Goal: Obtain resource: Obtain resource

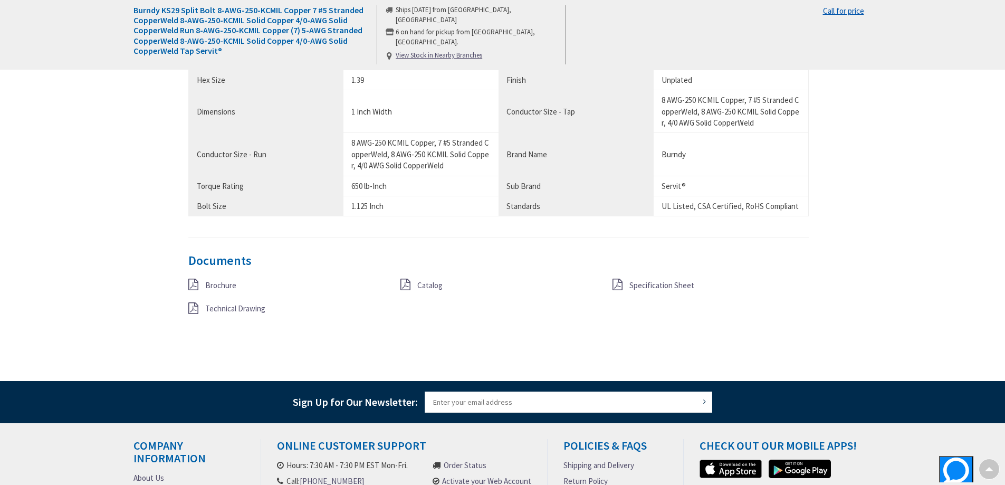
scroll to position [737, 0]
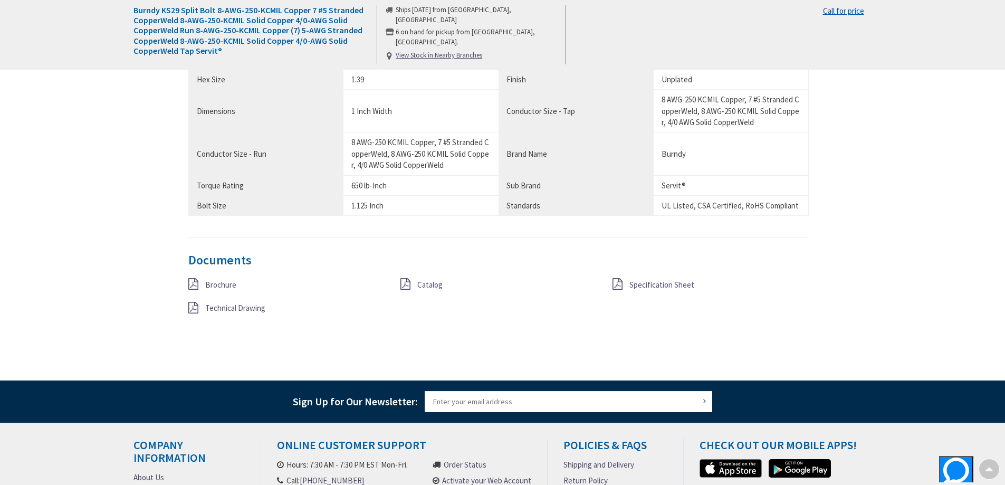
click at [683, 283] on span "Specification Sheet" at bounding box center [661, 285] width 65 height 10
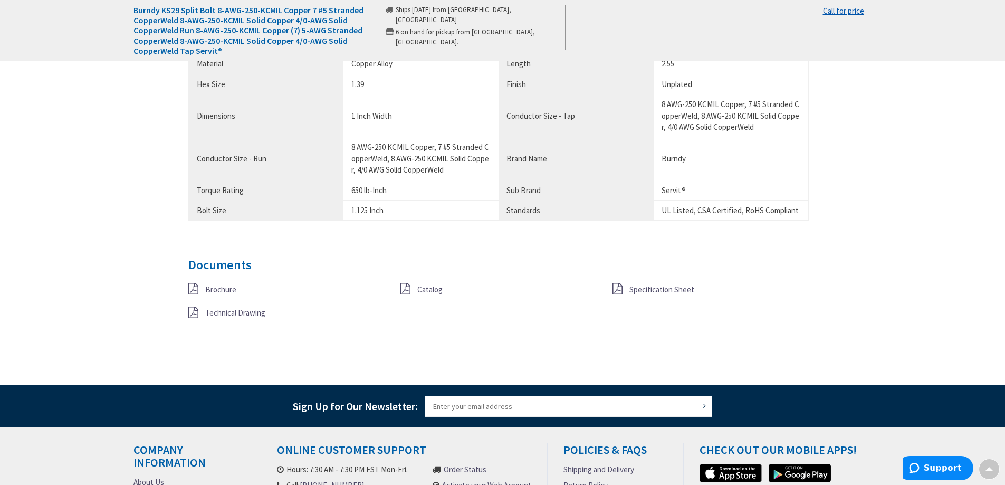
click at [422, 286] on span "Catalog" at bounding box center [429, 289] width 25 height 10
click at [220, 290] on span "Brochure" at bounding box center [220, 289] width 31 height 10
